Goal: Download file/media

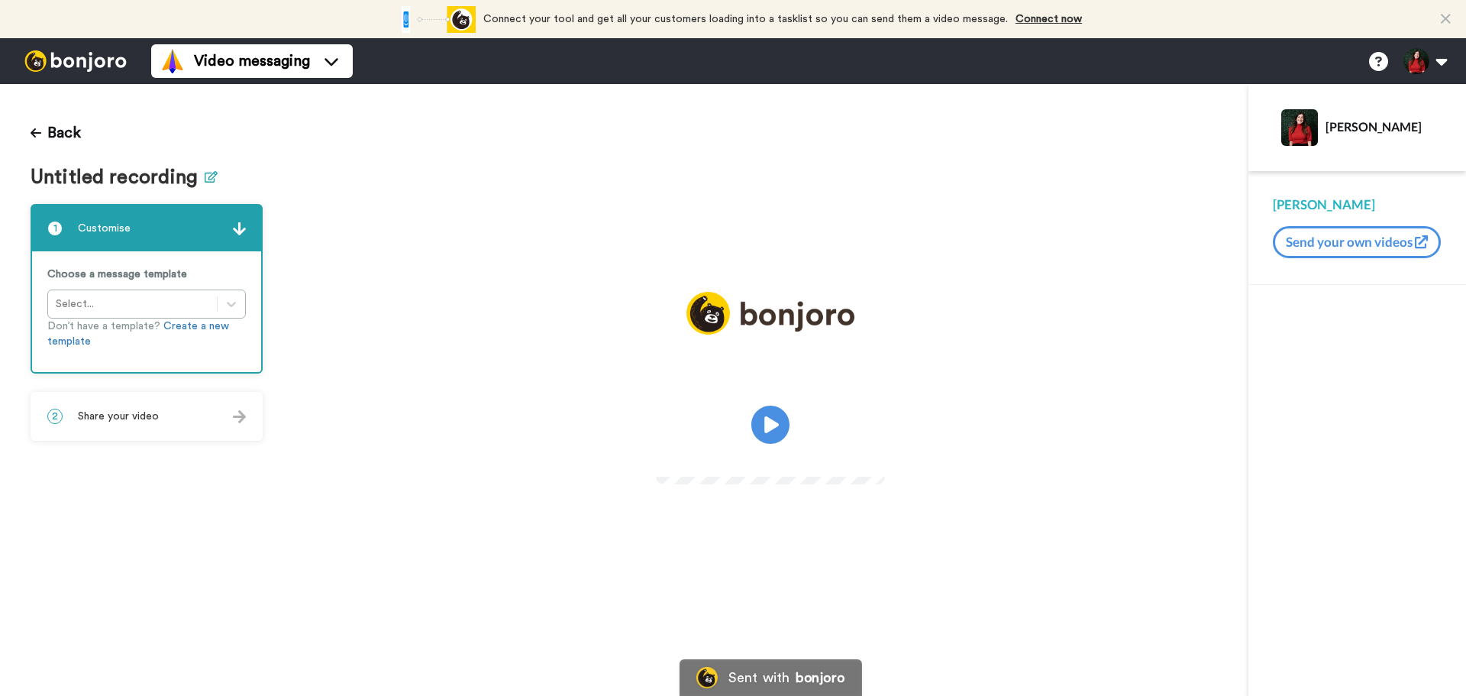
click at [205, 182] on button at bounding box center [211, 177] width 13 height 22
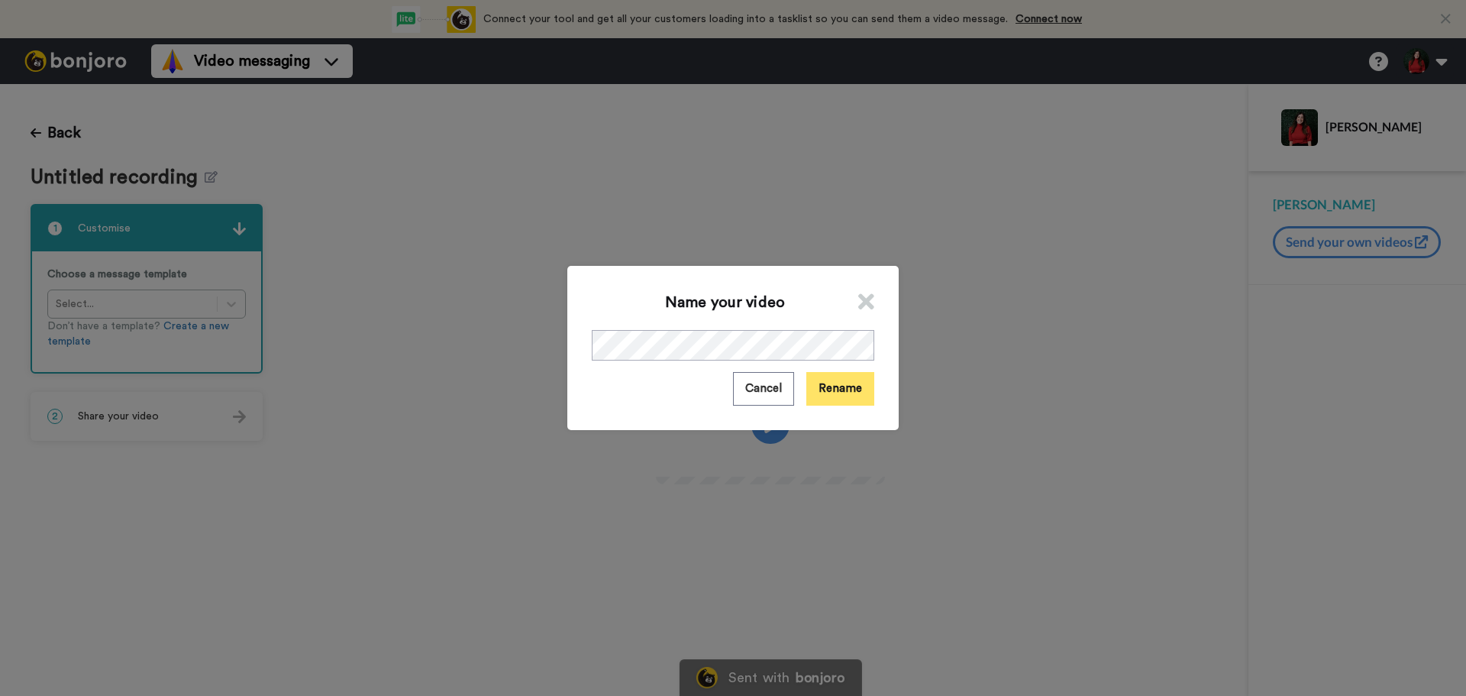
click at [841, 384] on button "Rename" at bounding box center [840, 388] width 68 height 33
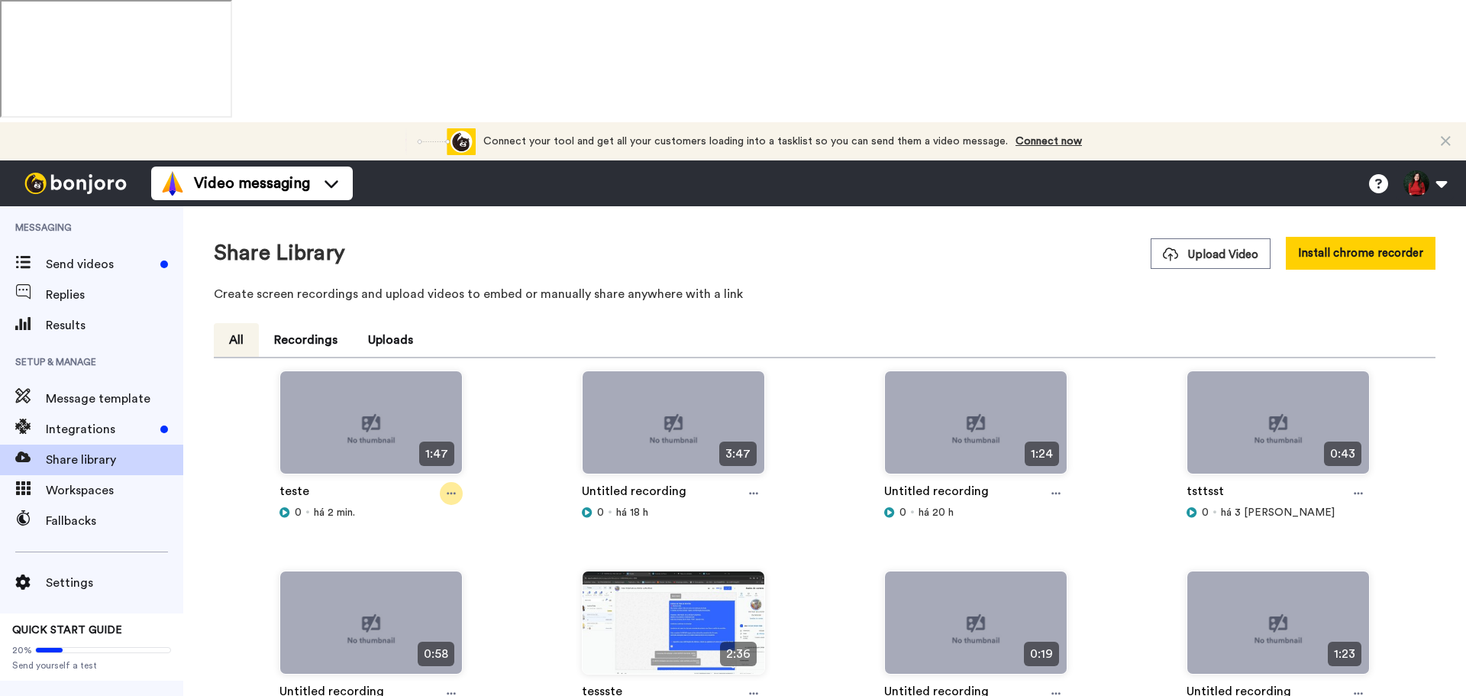
click at [444, 482] on div at bounding box center [451, 493] width 23 height 23
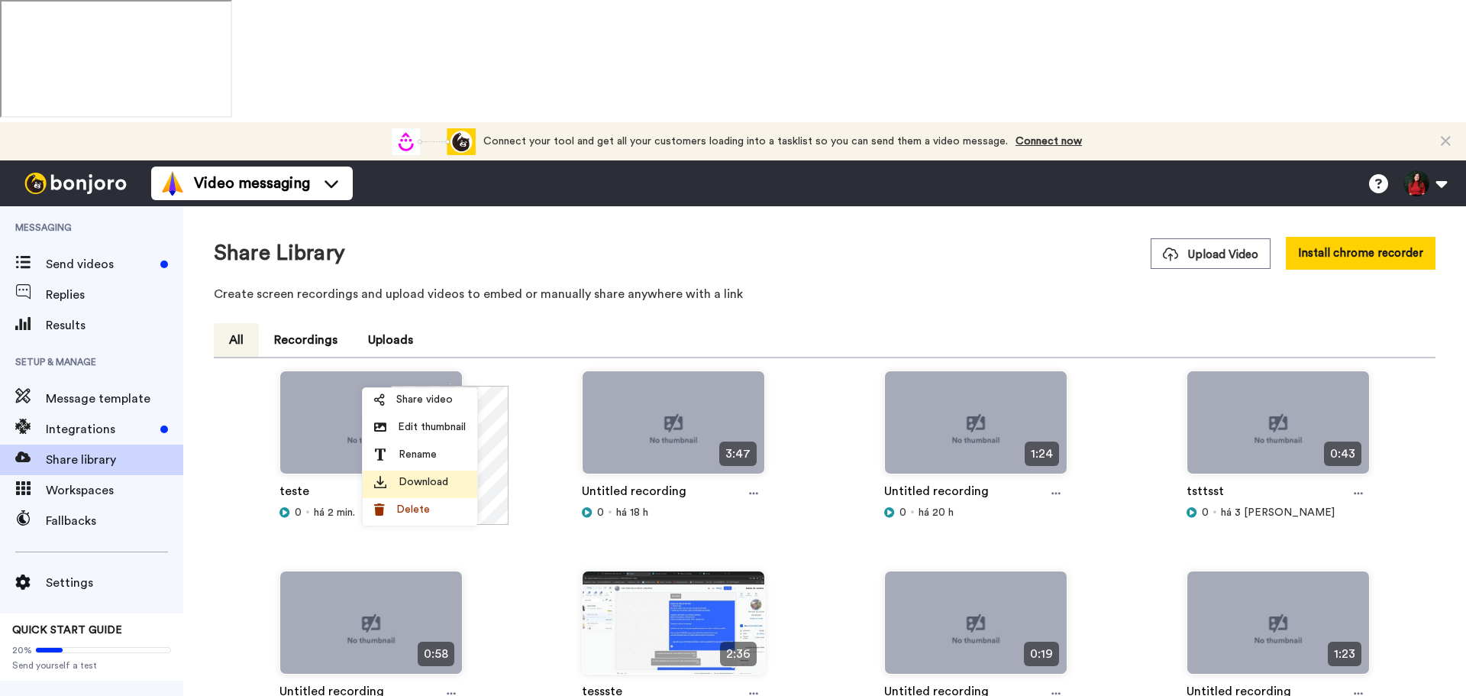
click at [441, 483] on span "Download" at bounding box center [424, 481] width 50 height 15
